Goal: Complete application form: Fill out and submit a form for a specific purpose

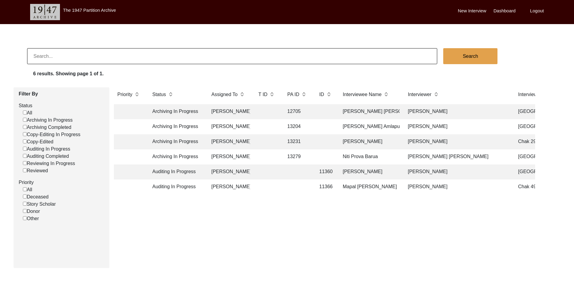
click at [278, 109] on td at bounding box center [267, 111] width 24 height 15
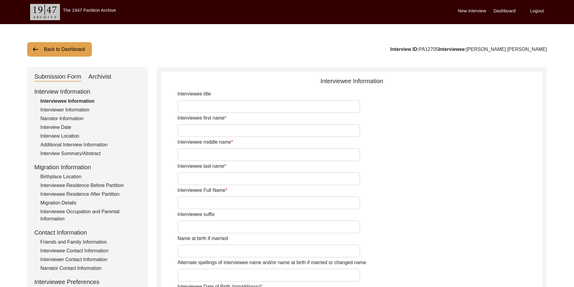
type input "Mr."
type input "[PERSON_NAME]"
type input "Qasim"
type input "[PERSON_NAME]"
type input "[PERSON_NAME] [PERSON_NAME]"
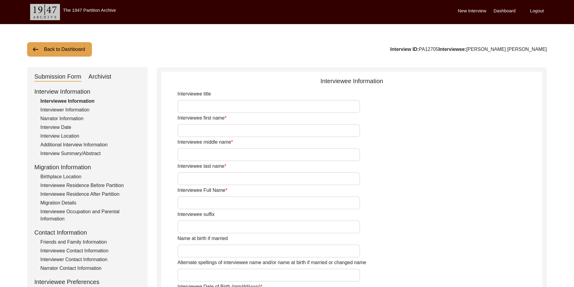
type input "[DATE]"
type input "79"
type input "[DEMOGRAPHIC_DATA]"
type input "[PERSON_NAME] Urdu"
type input "[PERSON_NAME]"
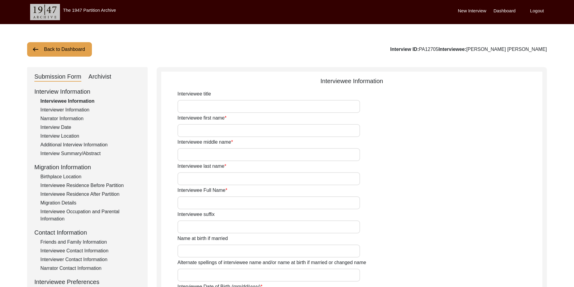
type input "[DEMOGRAPHIC_DATA]"
type input "BakerWal [PERSON_NAME]"
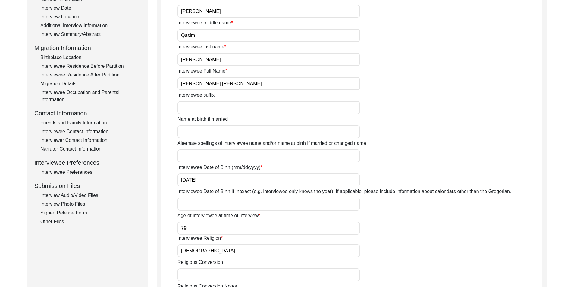
scroll to position [121, 0]
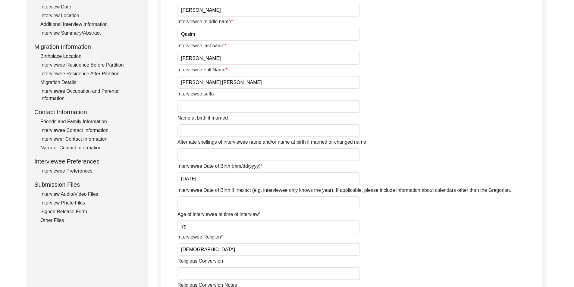
click at [78, 202] on div "Interview Photo Files" at bounding box center [90, 203] width 100 height 7
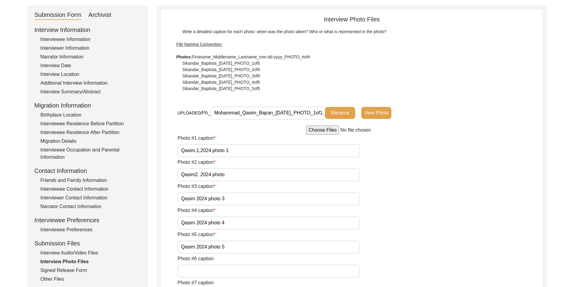
scroll to position [60, 0]
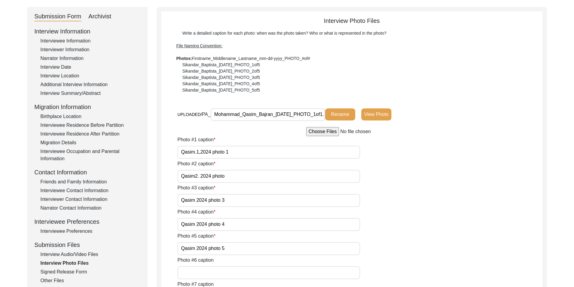
drag, startPoint x: 244, startPoint y: 116, endPoint x: 303, endPoint y: 113, distance: 59.5
click at [300, 114] on input "Mohammad_Qasim_Bajran_[DATE]_PHOTO_1of1.png" at bounding box center [268, 114] width 115 height 13
click at [262, 111] on input "Mohammad_Qasim_Bajran_[DATE]_PHOTO_1of1.png" at bounding box center [268, 114] width 115 height 13
drag, startPoint x: 261, startPoint y: 111, endPoint x: 347, endPoint y: 112, distance: 85.9
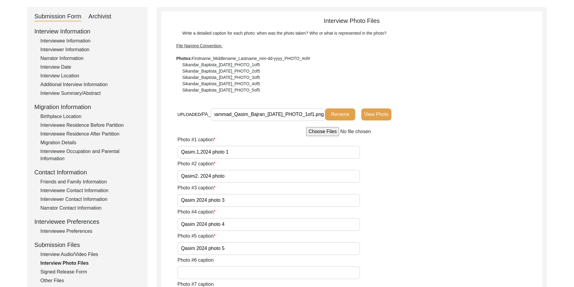
click at [346, 114] on div "UPLOADED/ PA_ Mohammad_Qasim_Bajran_[DATE]_PHOTO_1of1.png Rename View Photo" at bounding box center [306, 114] width 256 height 13
click at [358, 91] on div "Write a detailed caption for each photo: when was the photo taken? Who or what …" at bounding box center [351, 61] width 351 height 63
click at [394, 113] on div "UPLOADED/ PA_ Mohammad_Qasim_Bajran_[DATE]_PHOTO_1of1.png Rename View Photo" at bounding box center [306, 114] width 256 height 13
click at [389, 112] on button "View Photo" at bounding box center [376, 115] width 30 height 12
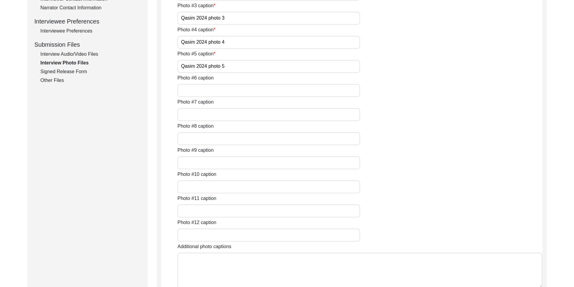
scroll to position [271, 0]
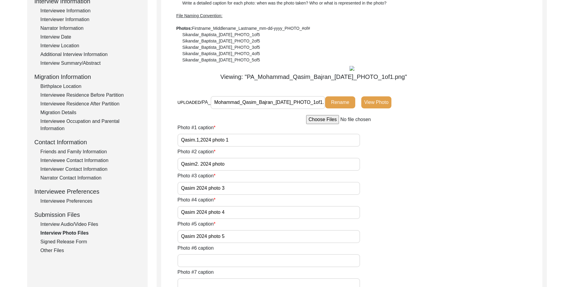
scroll to position [0, 0]
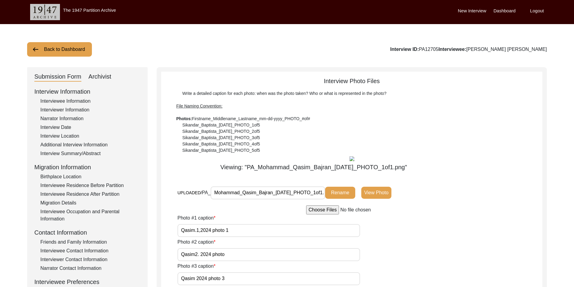
click at [37, 54] on button "Back to Dashboard" at bounding box center [59, 49] width 65 height 14
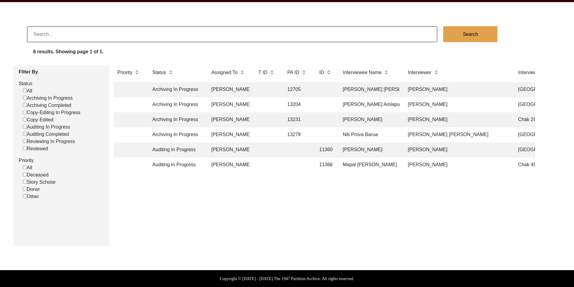
click at [172, 149] on td "Auditing In Progress" at bounding box center [176, 150] width 54 height 15
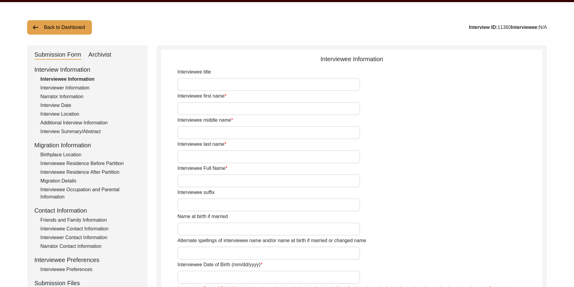
type input "Abdulmalik"
type input "n/a"
type input "Hasham"
type input "[PERSON_NAME]"
type input "[DATE]"
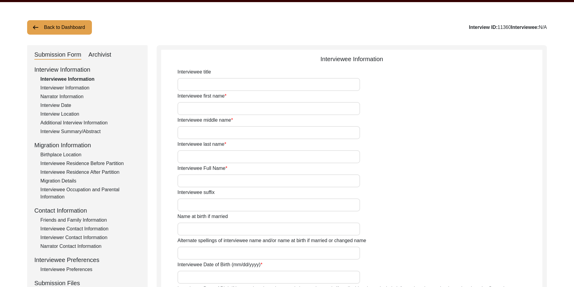
type input "82"
type input "[DEMOGRAPHIC_DATA]"
